Goal: Task Accomplishment & Management: Use online tool/utility

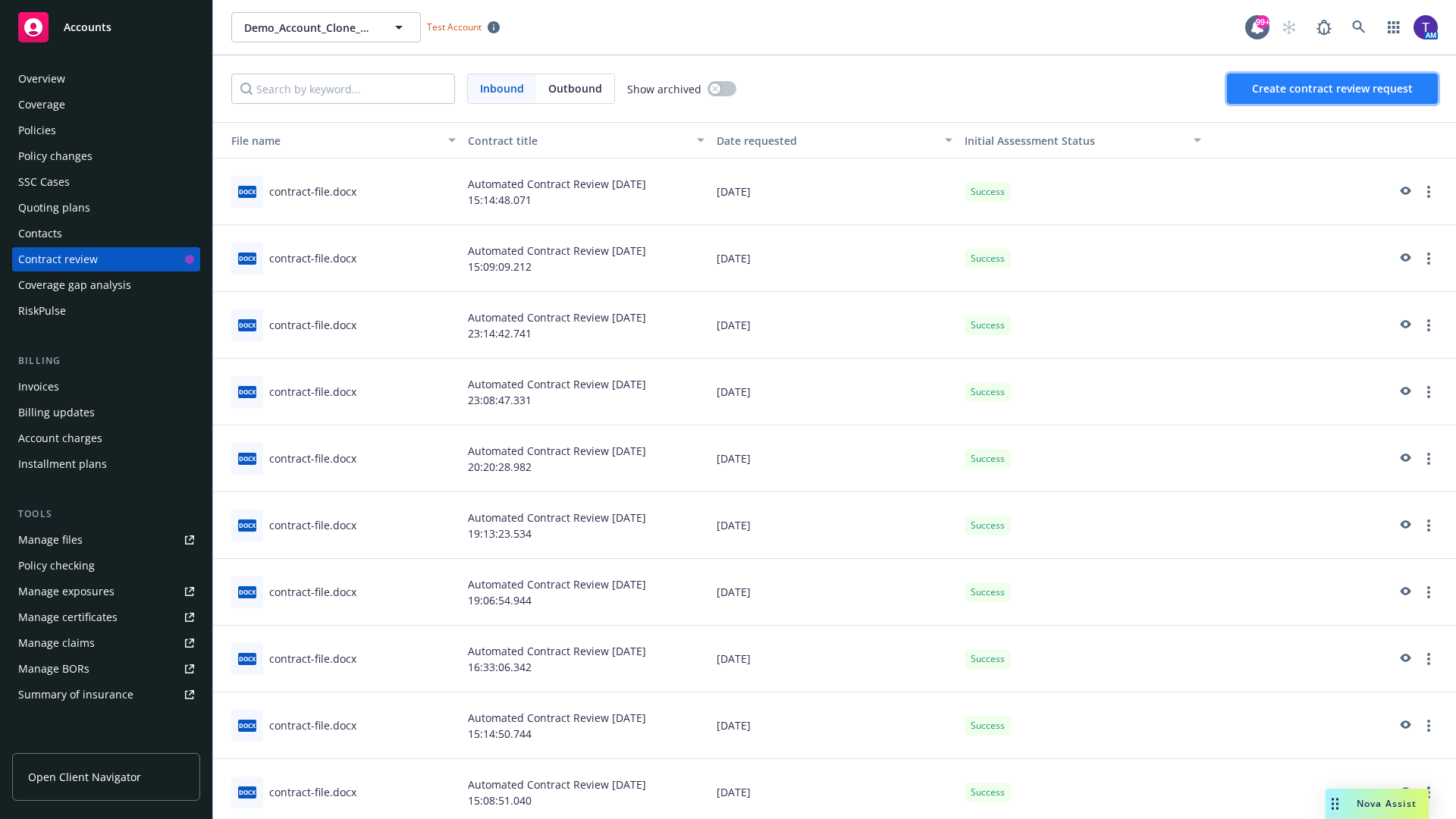
click at [1333, 89] on span "Create contract review request" at bounding box center [1332, 88] width 161 height 14
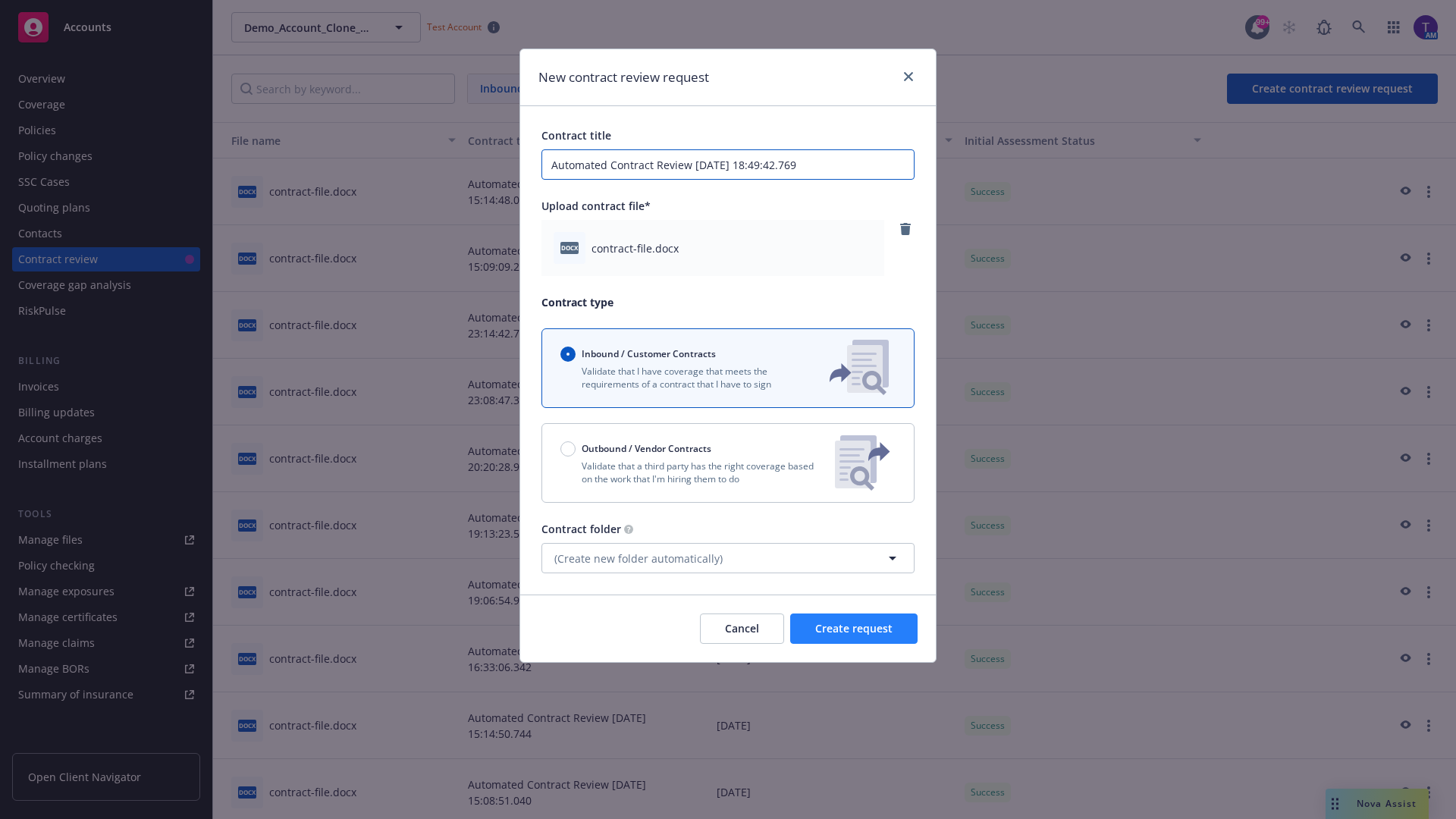
type input "Automated Contract Review [DATE] 18:49:42.769"
click at [854, 628] on span "Create request" at bounding box center [854, 628] width 77 height 14
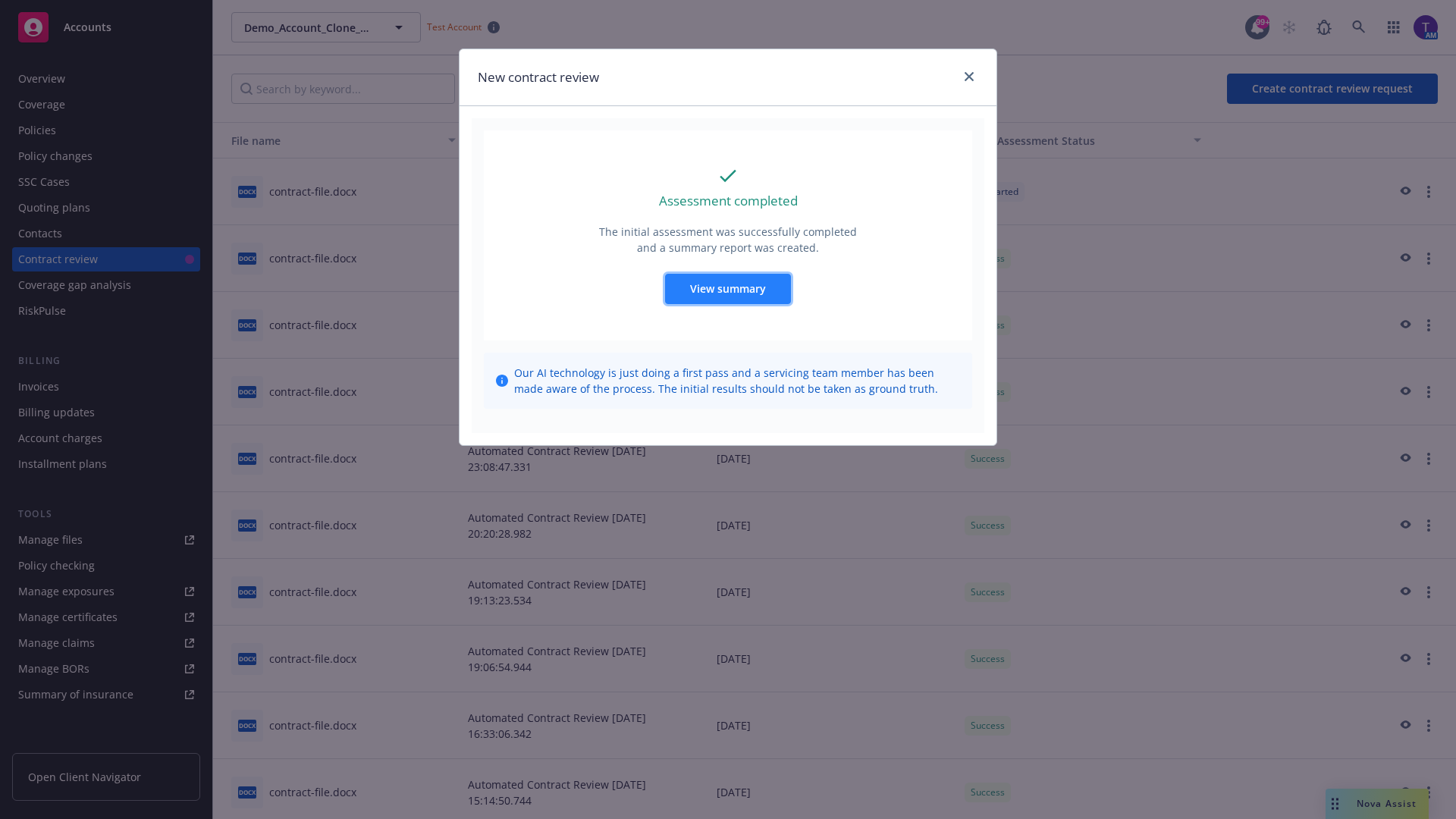
click at [727, 289] on span "View summary" at bounding box center [728, 289] width 76 height 14
